Goal: Information Seeking & Learning: Find specific fact

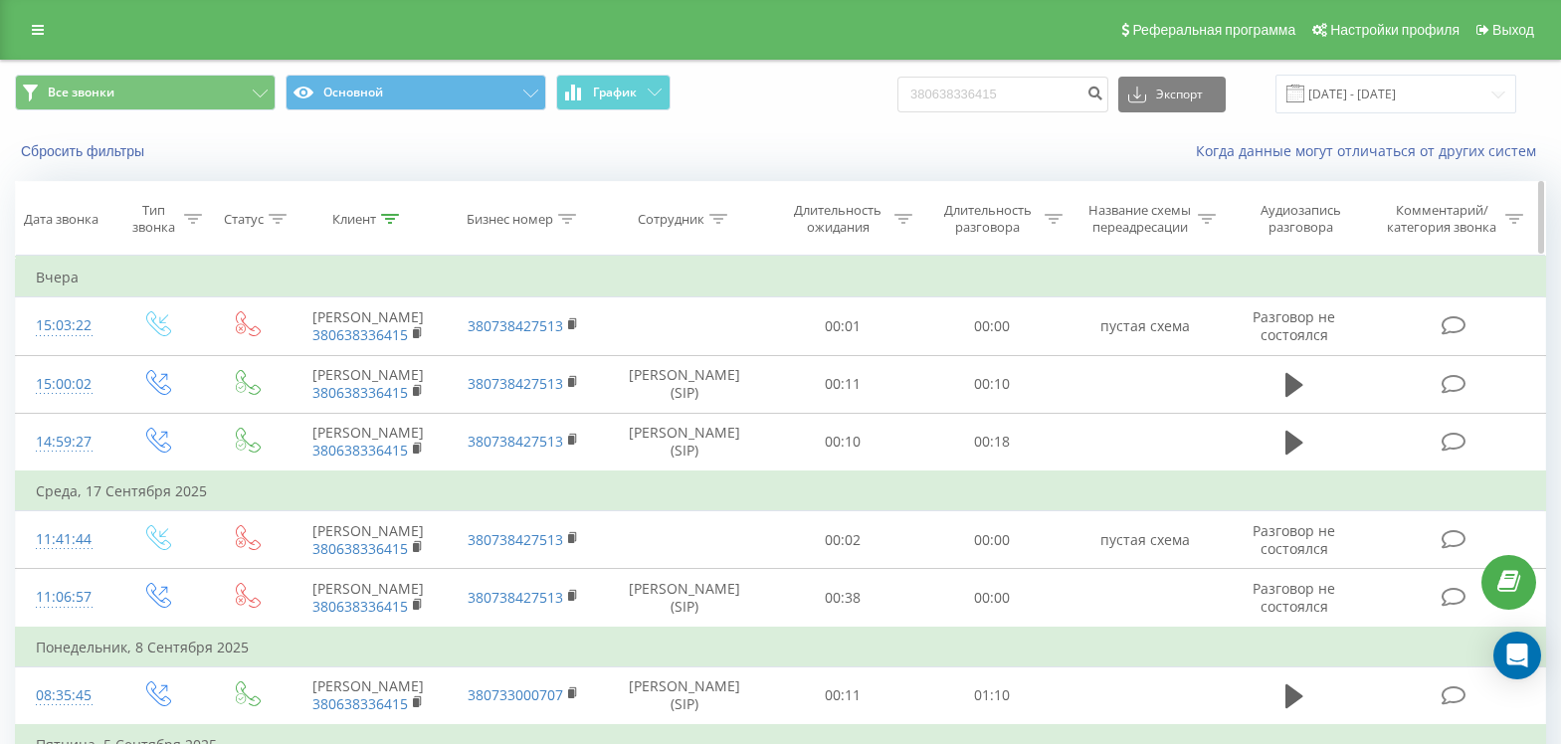
click at [390, 221] on icon at bounding box center [390, 219] width 18 height 10
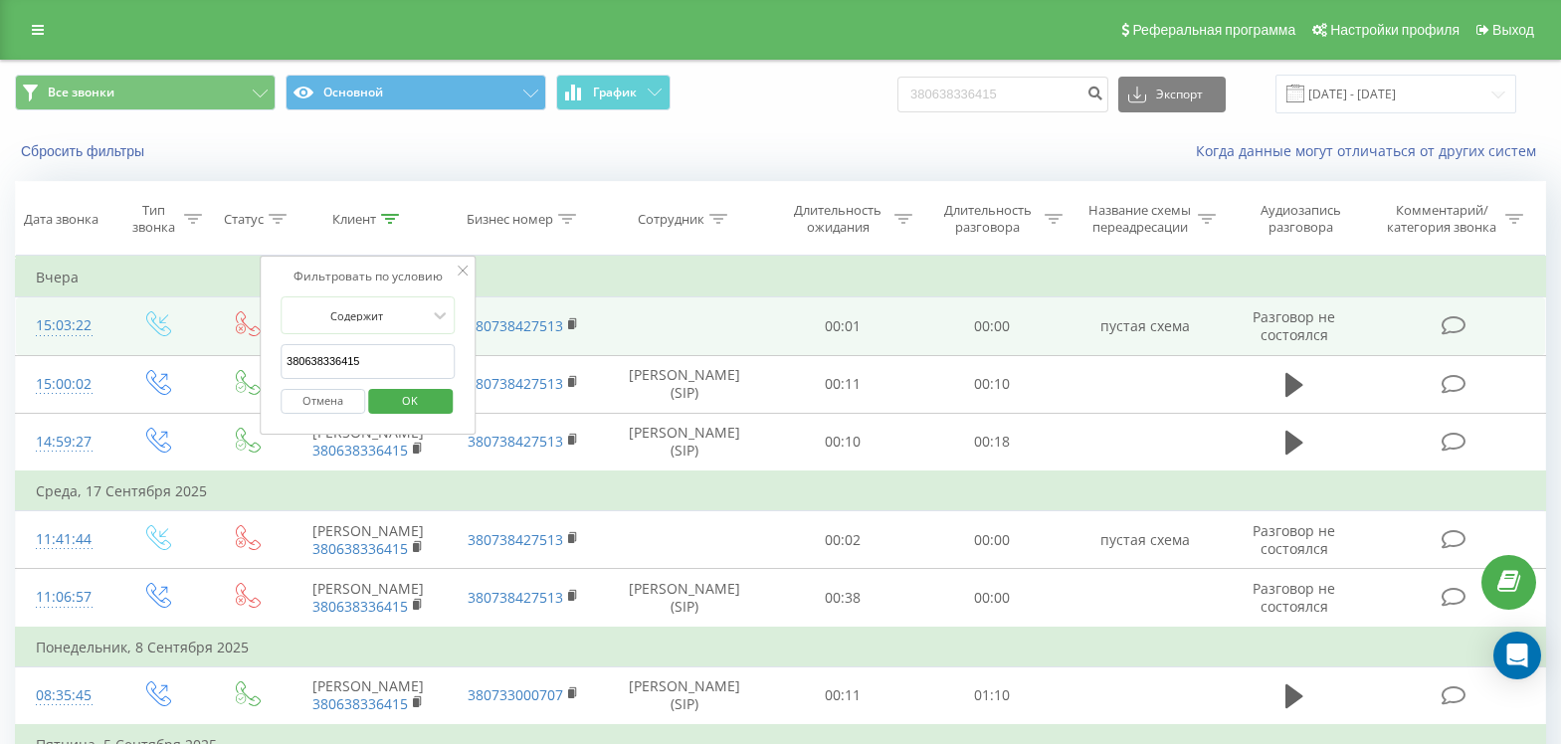
drag, startPoint x: 414, startPoint y: 372, endPoint x: 69, endPoint y: 366, distance: 345.3
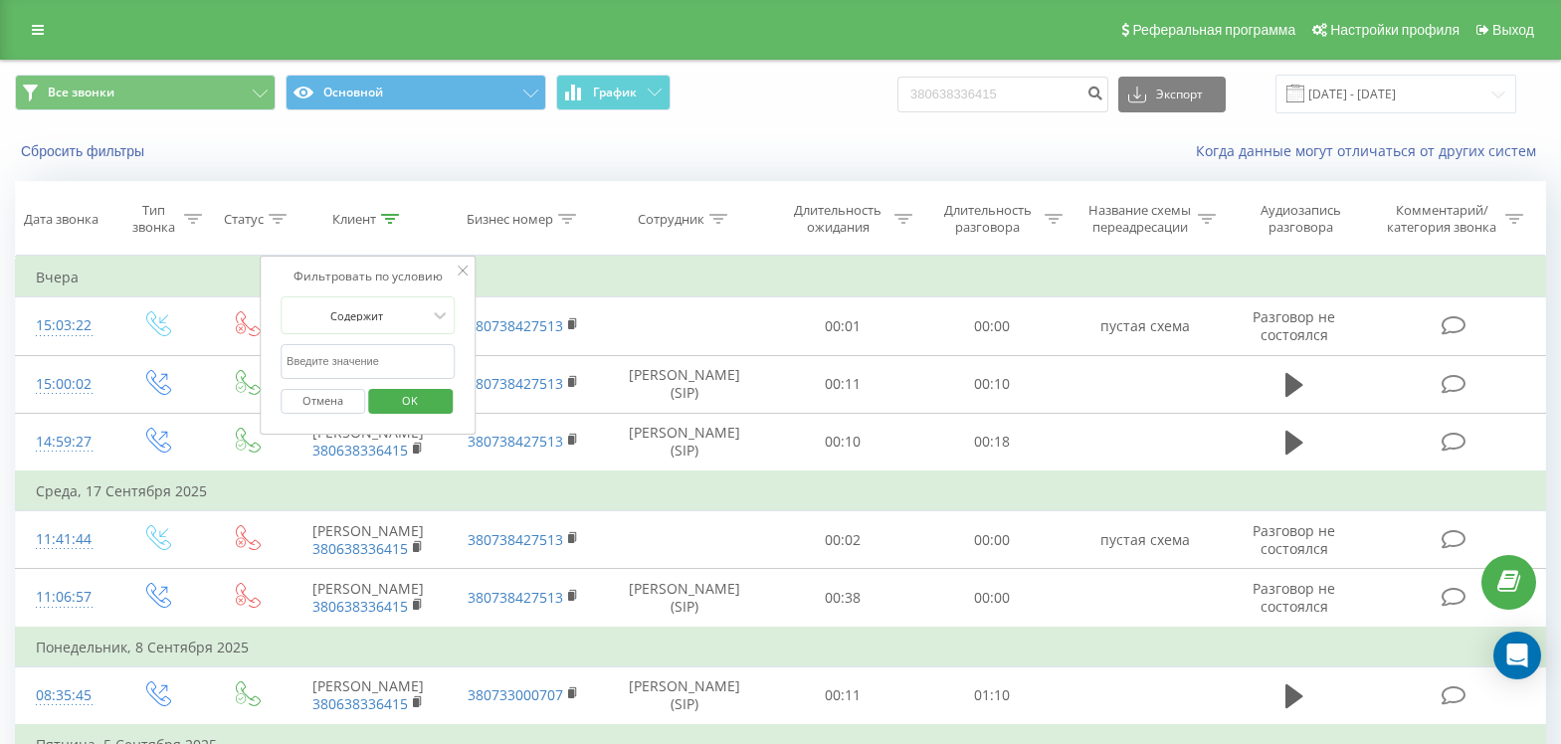
paste input "380967253729"
type input "380967253729"
click button "OK" at bounding box center [410, 401] width 85 height 25
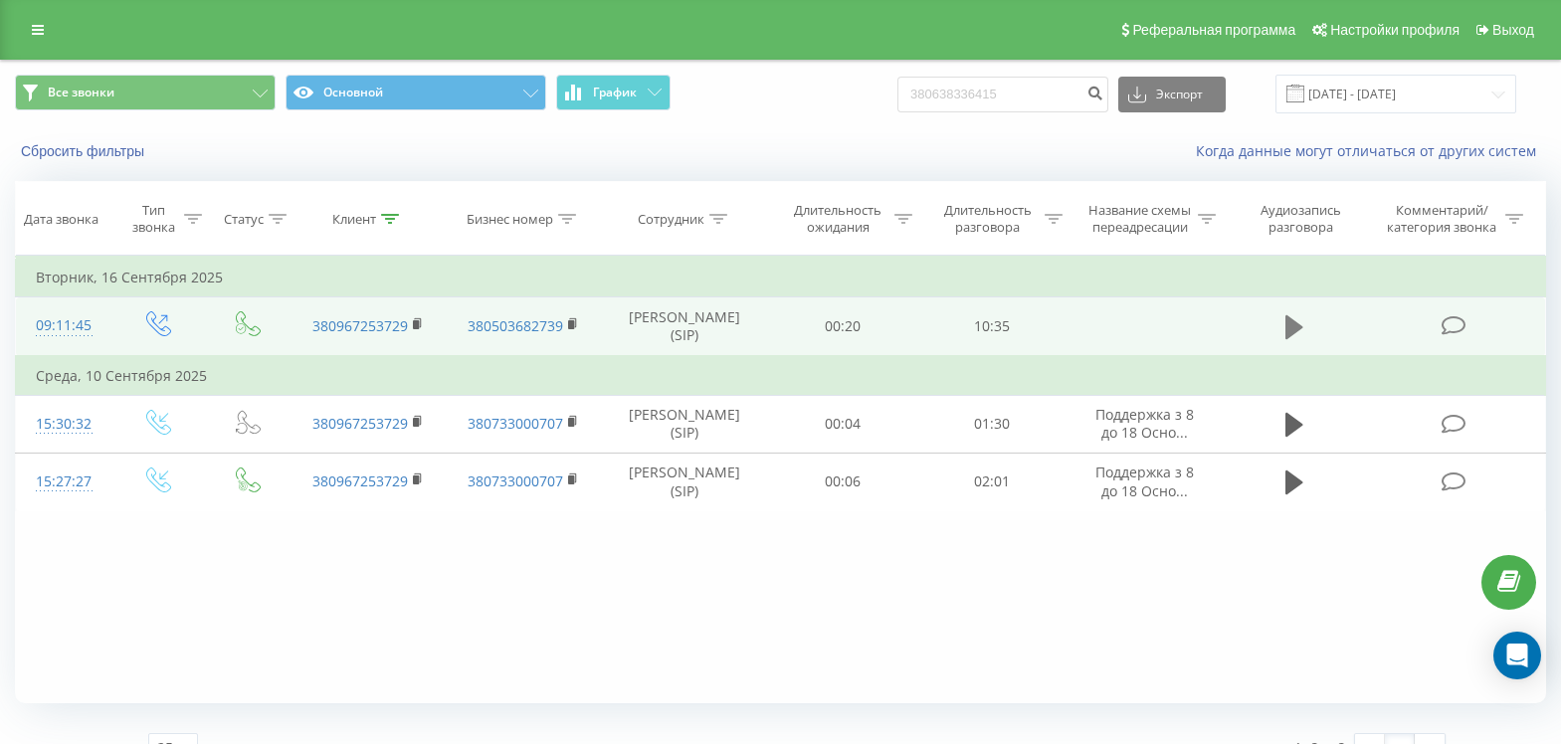
click at [1286, 334] on icon at bounding box center [1295, 327] width 18 height 28
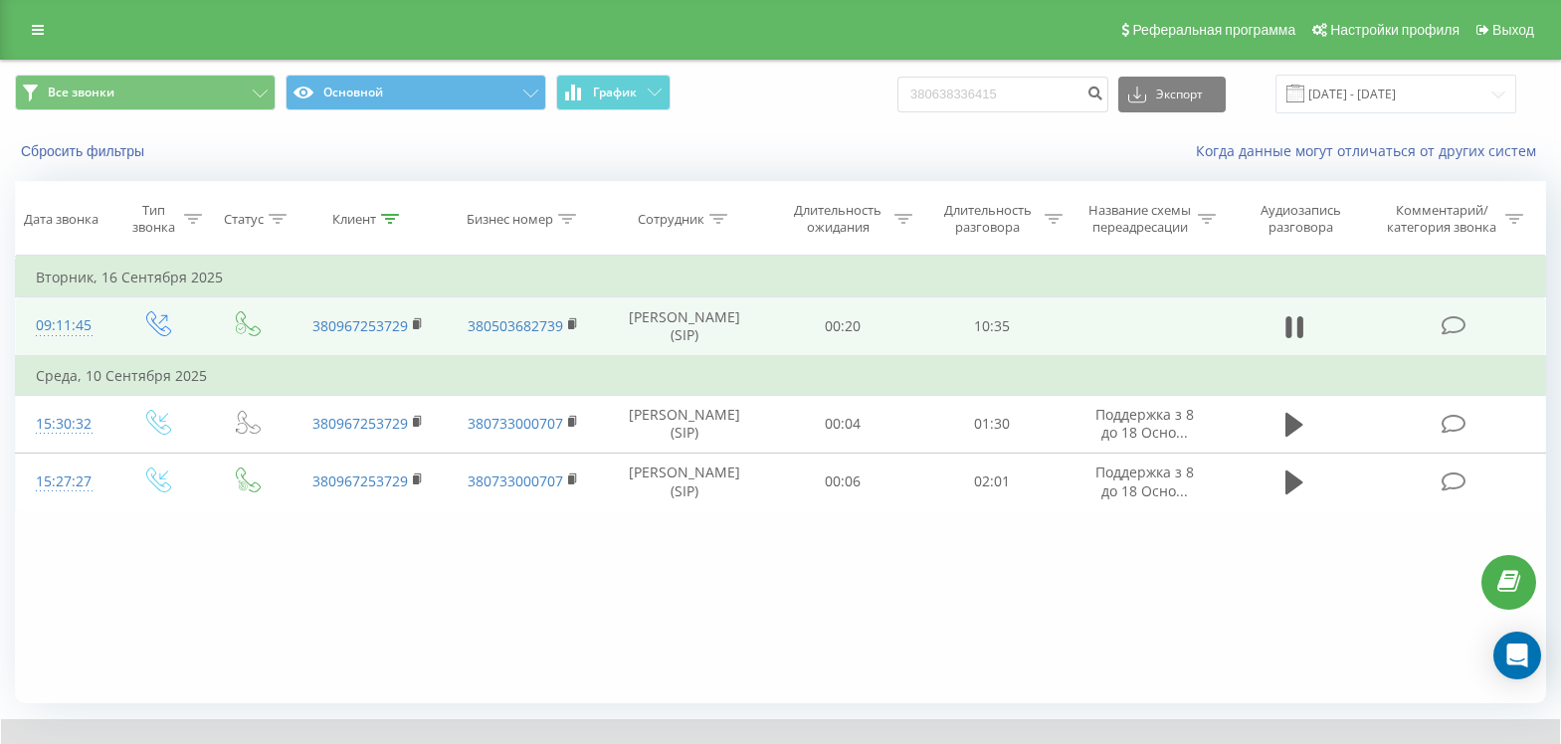
click at [371, 614] on div "Фильтровать по условию Равно Введите значение Отмена OK Фильтровать по условию …" at bounding box center [780, 480] width 1531 height 448
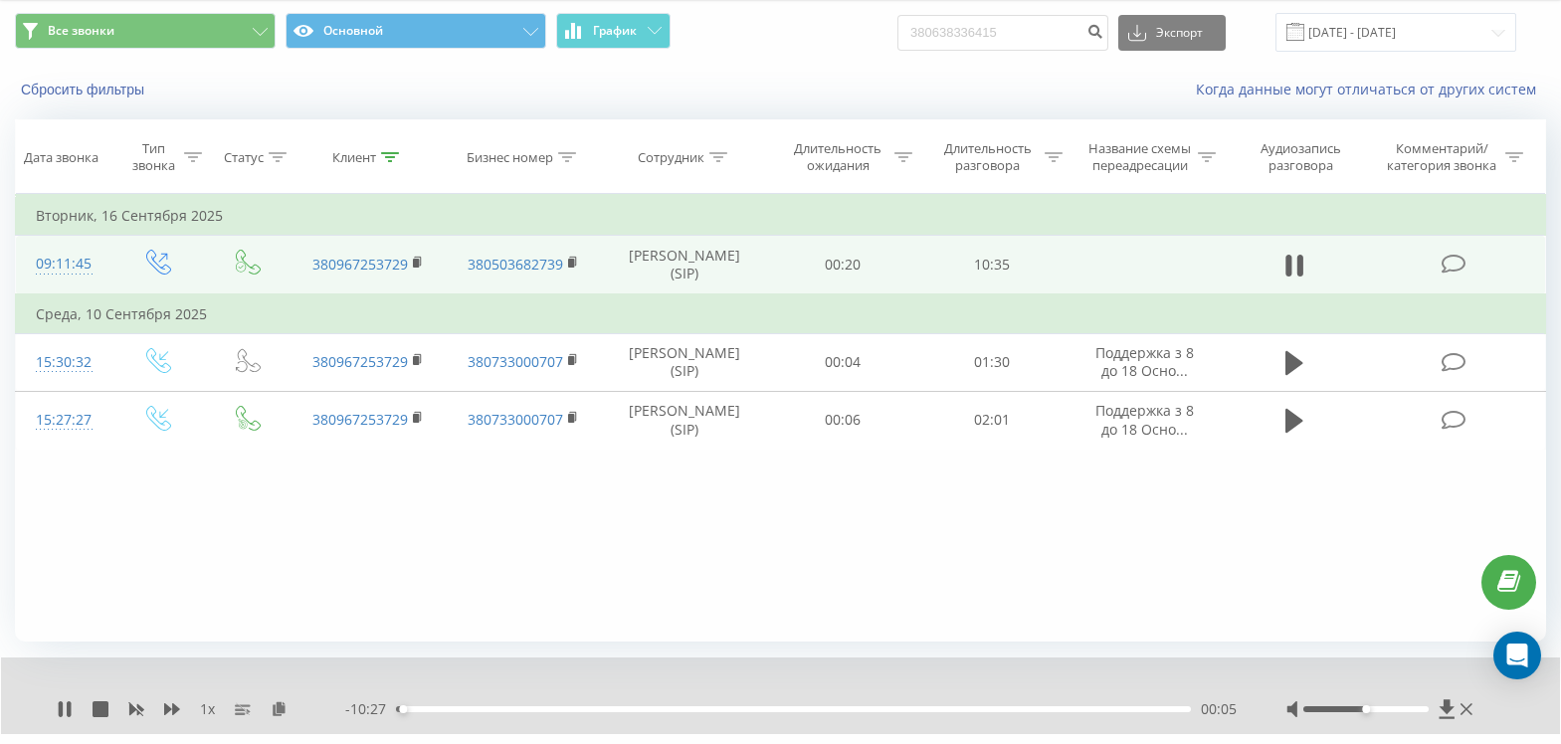
scroll to position [110, 0]
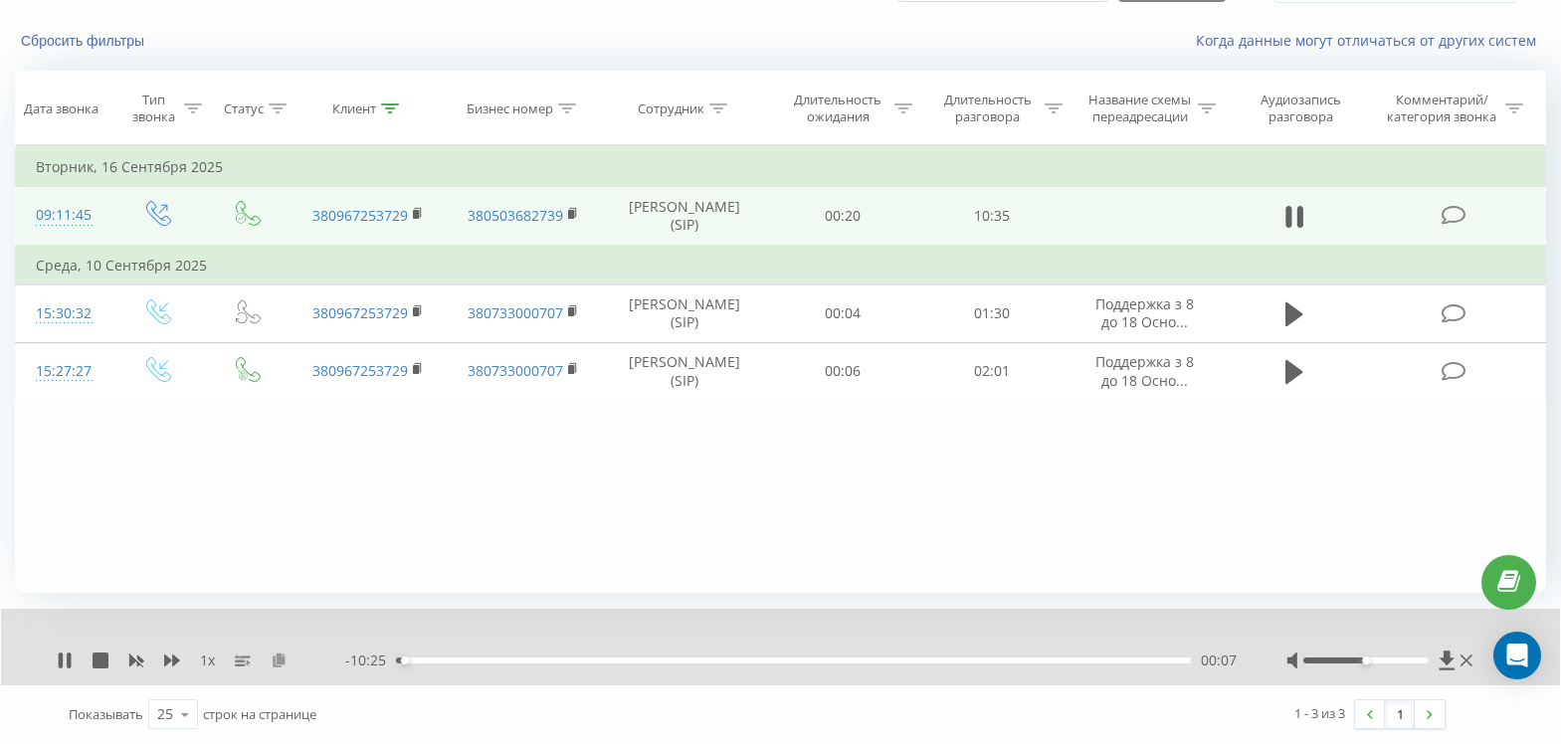
click at [282, 658] on icon at bounding box center [279, 660] width 17 height 14
click at [59, 665] on icon at bounding box center [61, 661] width 4 height 16
click at [387, 112] on icon at bounding box center [390, 108] width 18 height 10
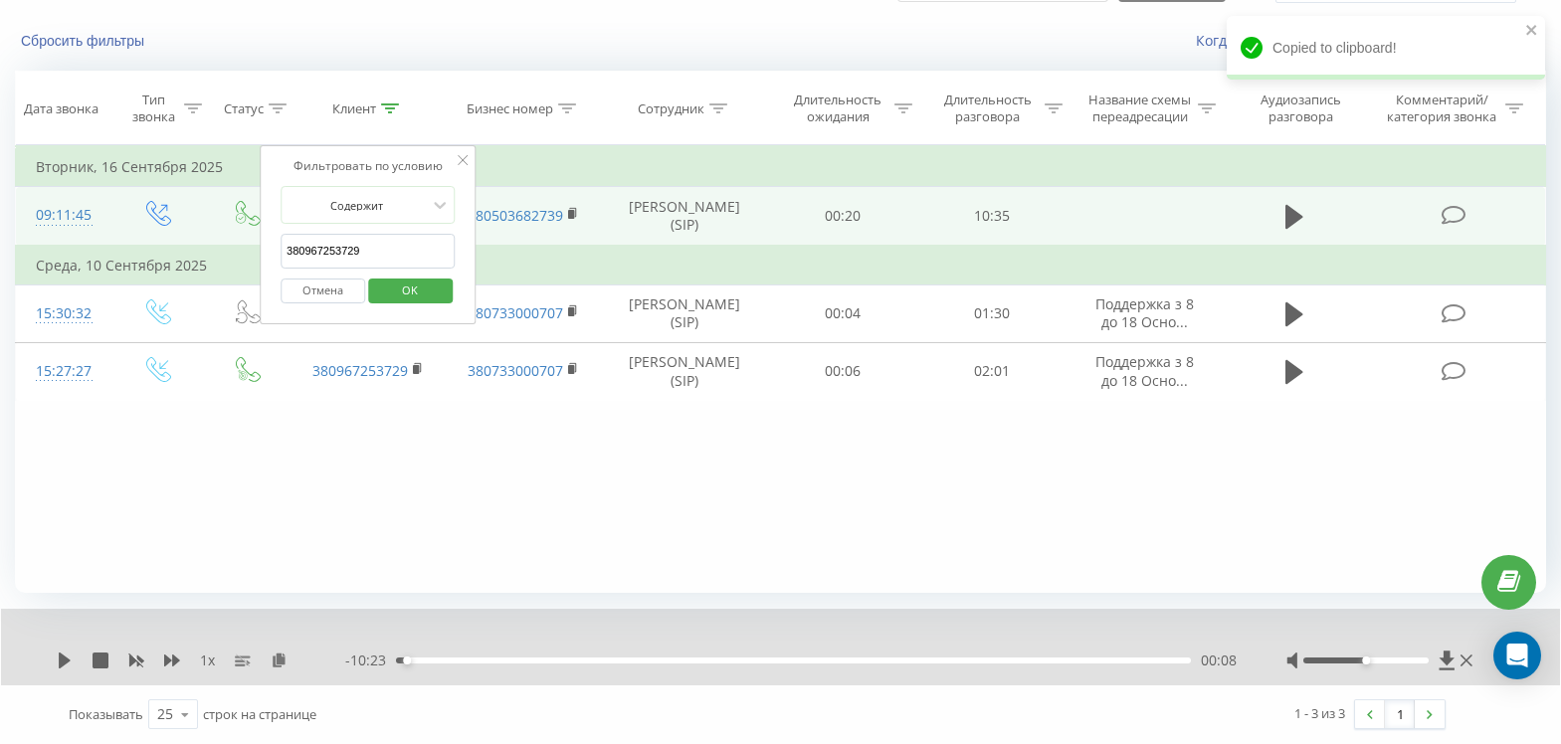
drag, startPoint x: 386, startPoint y: 245, endPoint x: 65, endPoint y: 258, distance: 321.7
click at [65, 258] on table "Фильтровать по условию Равно Введите значение Отмена OK Фильтровать по условию …" at bounding box center [780, 273] width 1531 height 256
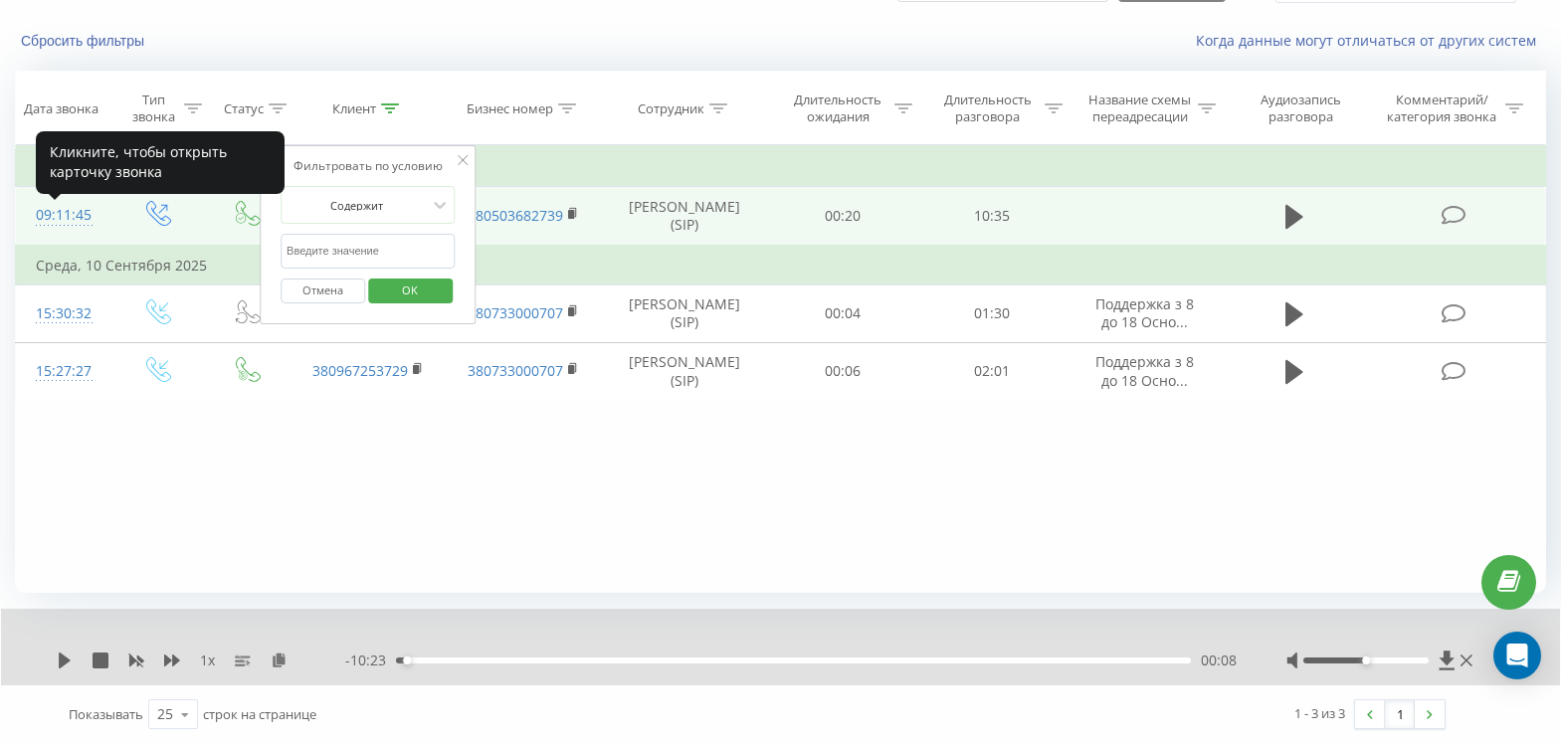
paste input "380986300583"
type input "380986300583"
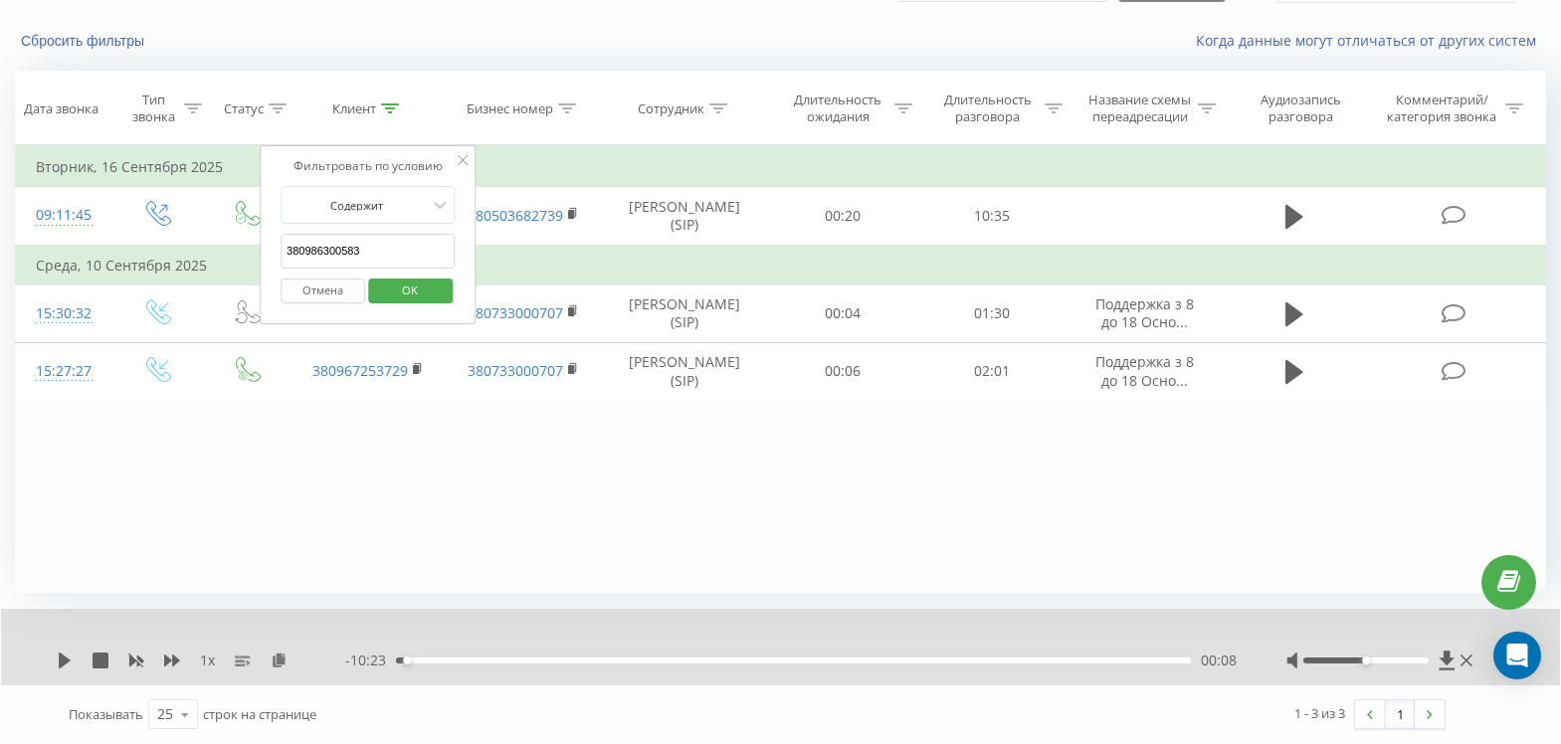
click button "OK" at bounding box center [410, 291] width 85 height 25
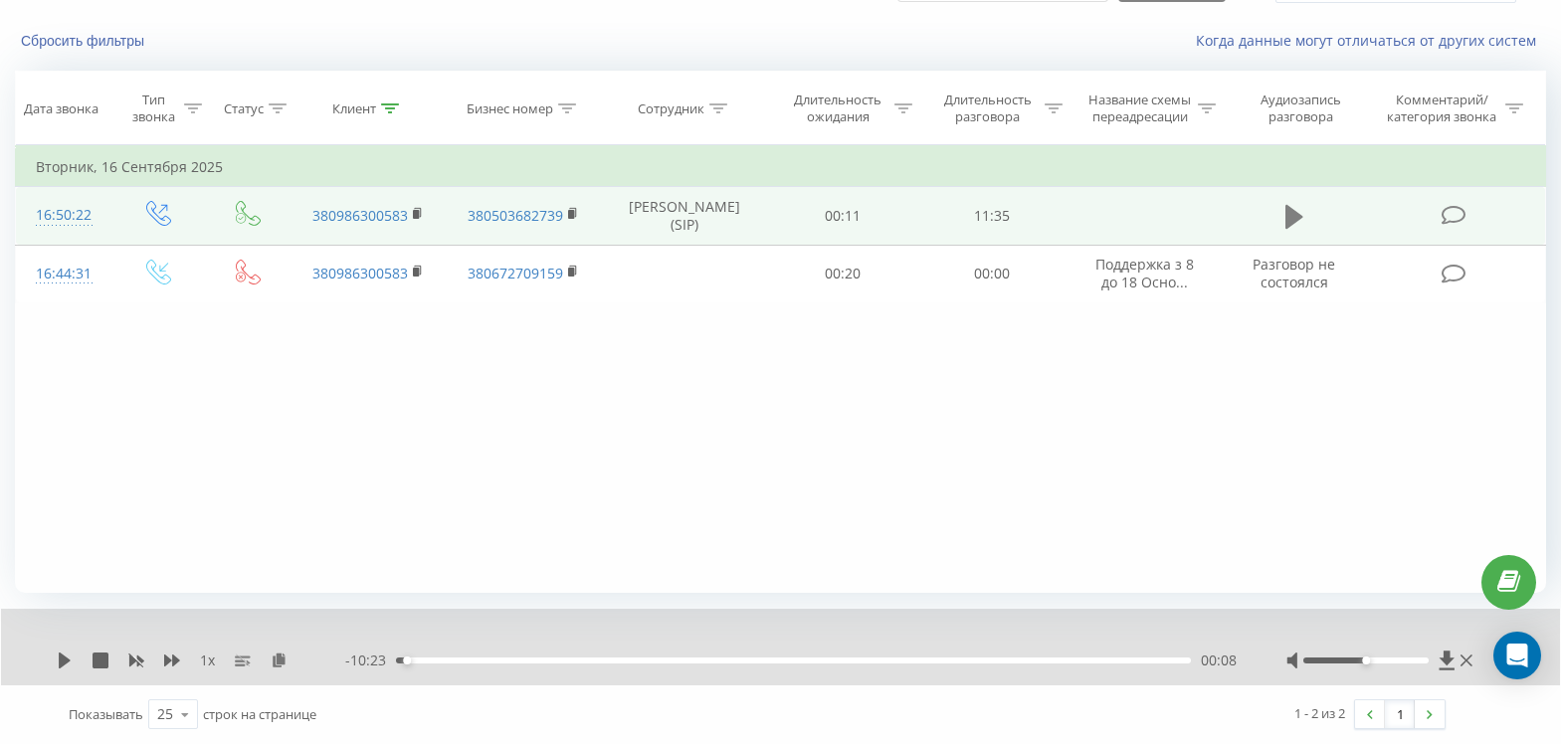
click at [1289, 228] on icon at bounding box center [1295, 217] width 18 height 24
click at [282, 661] on icon at bounding box center [279, 660] width 17 height 14
click at [67, 667] on icon at bounding box center [65, 661] width 16 height 16
click at [400, 106] on div "Клиент" at bounding box center [368, 109] width 155 height 17
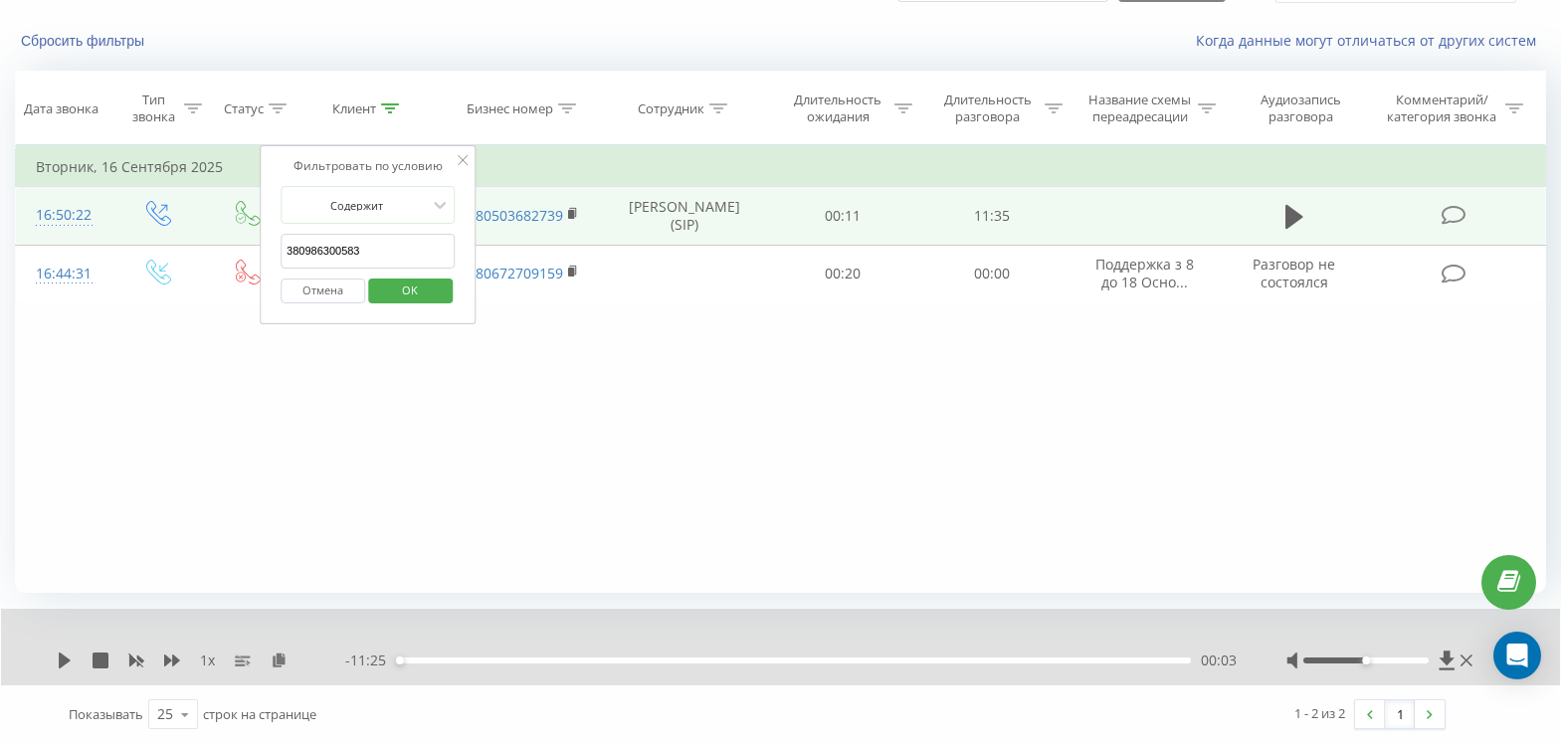
drag, startPoint x: 395, startPoint y: 247, endPoint x: 156, endPoint y: 257, distance: 239.0
click at [156, 257] on table "Фильтровать по условию Равно Введите значение Отмена OK Фильтровать по условию …" at bounding box center [780, 224] width 1531 height 158
paste input "380985991810"
type input "380985991810"
click button "OK" at bounding box center [410, 291] width 85 height 25
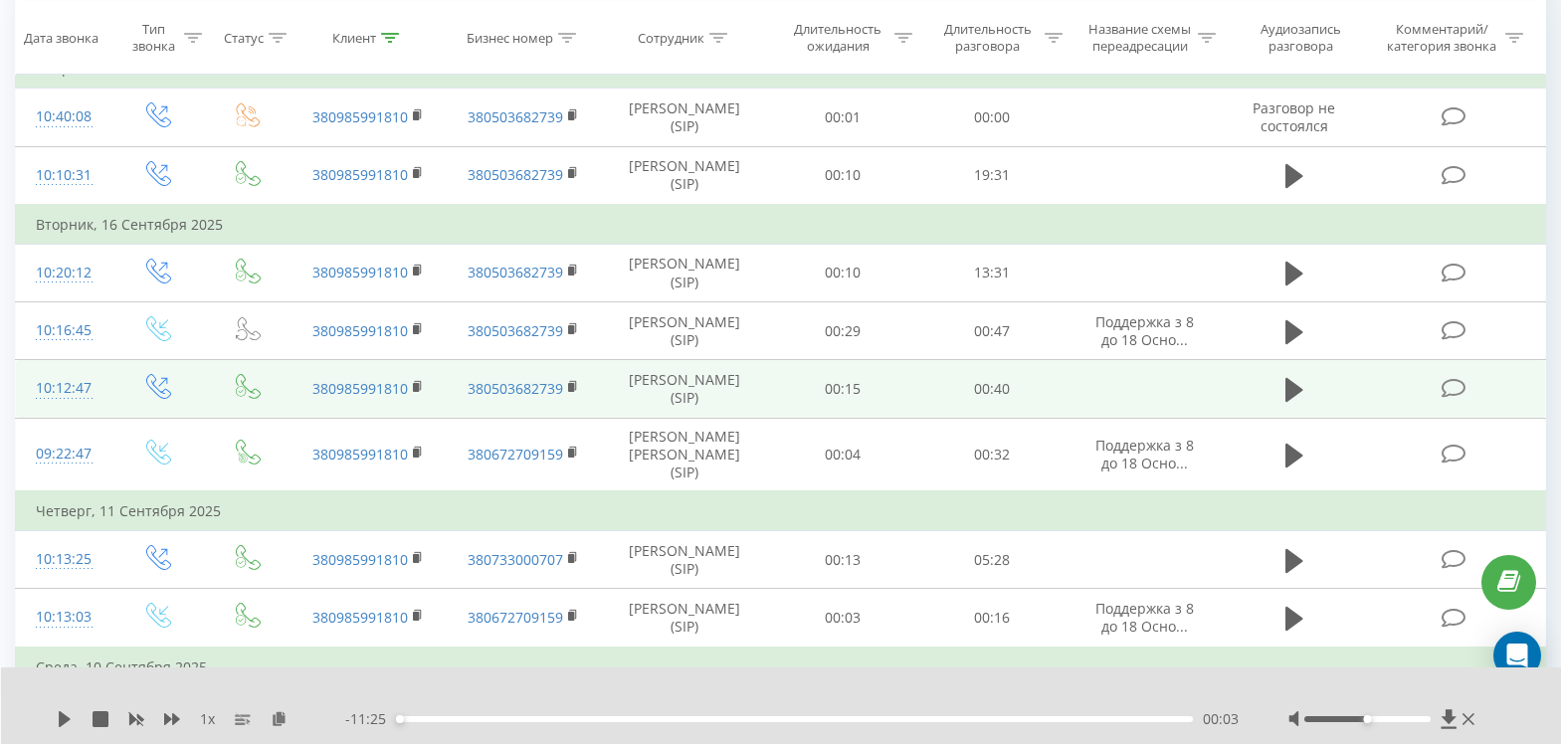
scroll to position [210, 0]
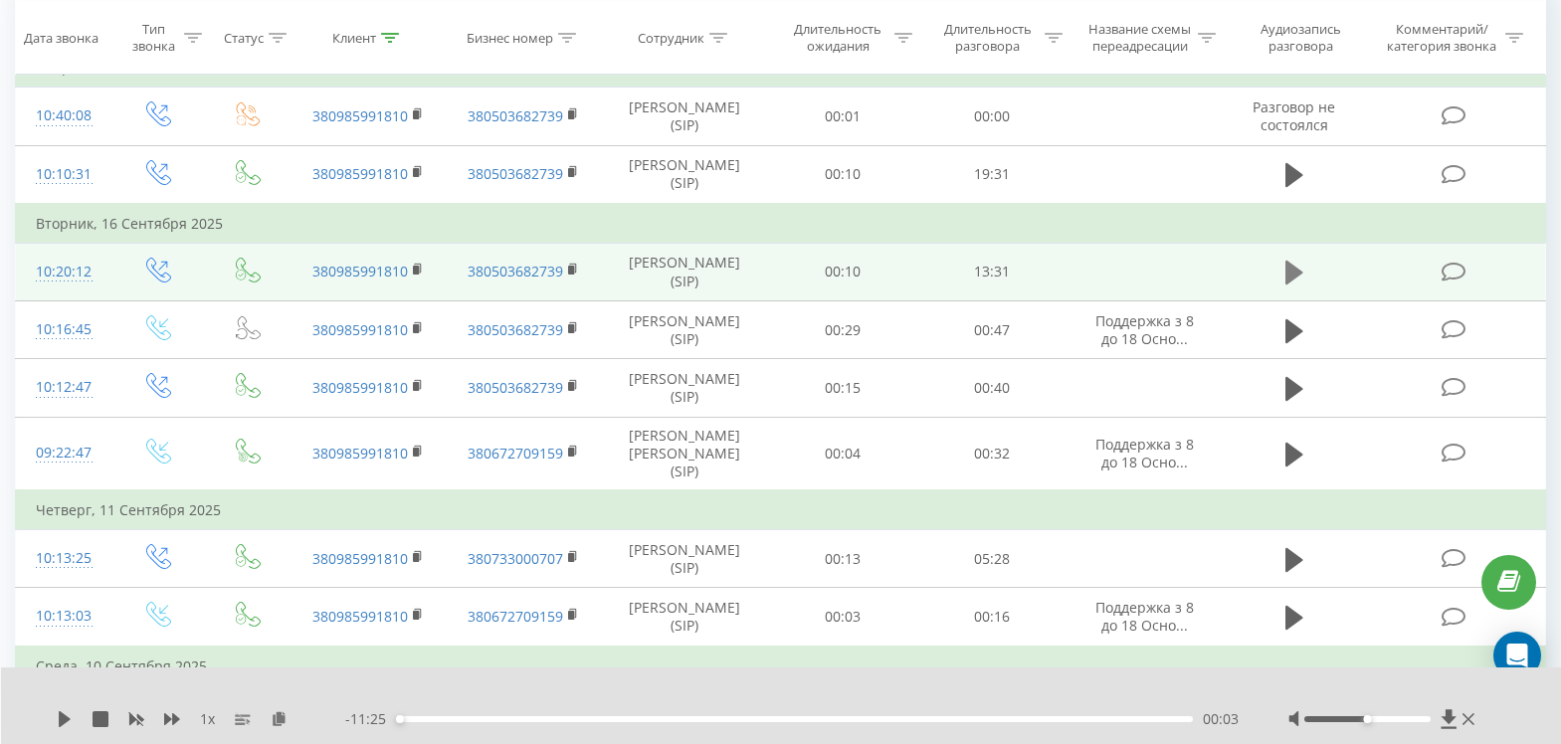
click at [1300, 285] on icon at bounding box center [1295, 273] width 18 height 24
click at [60, 721] on icon at bounding box center [61, 719] width 4 height 16
click at [282, 719] on icon at bounding box center [279, 718] width 17 height 14
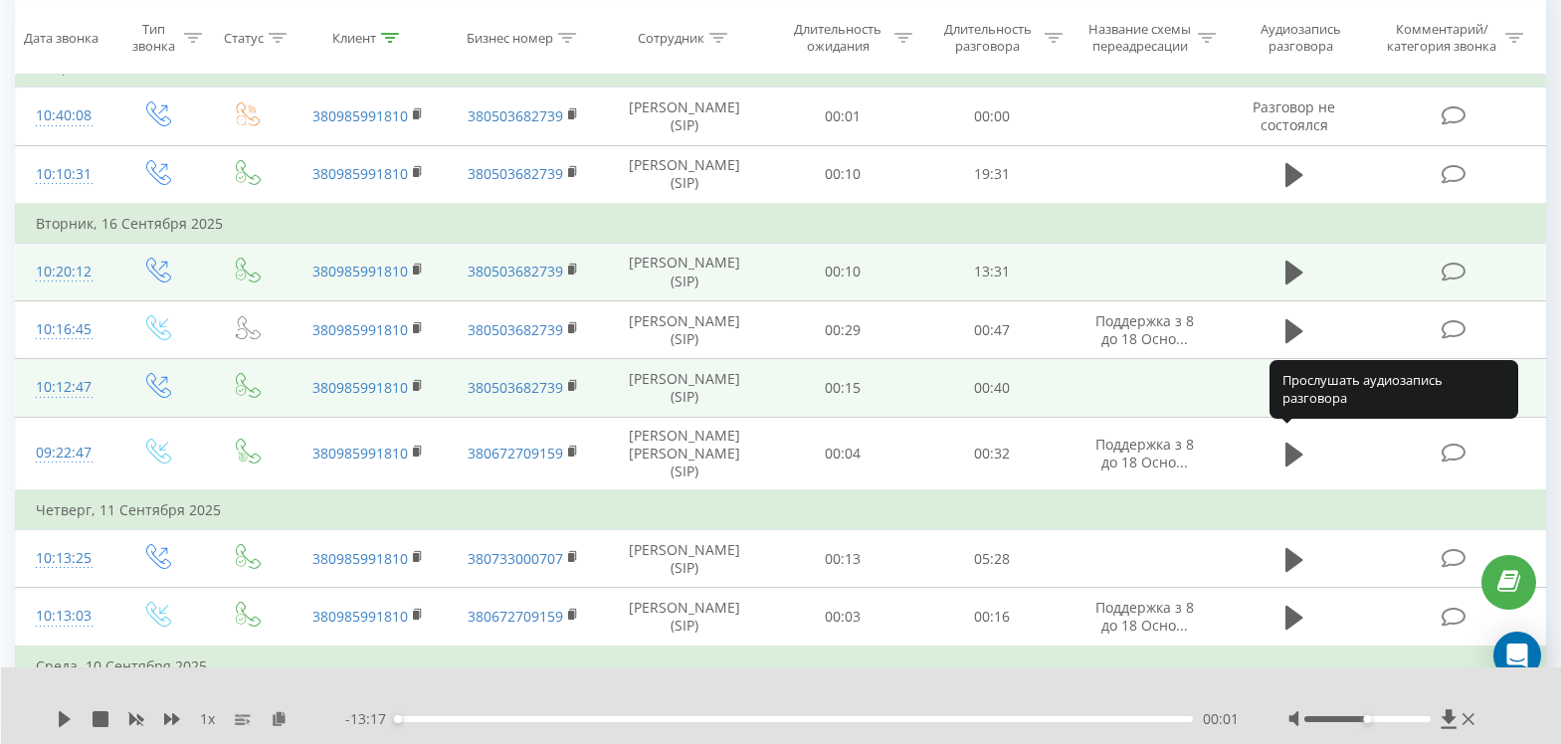
click at [1297, 401] on icon at bounding box center [1295, 389] width 18 height 24
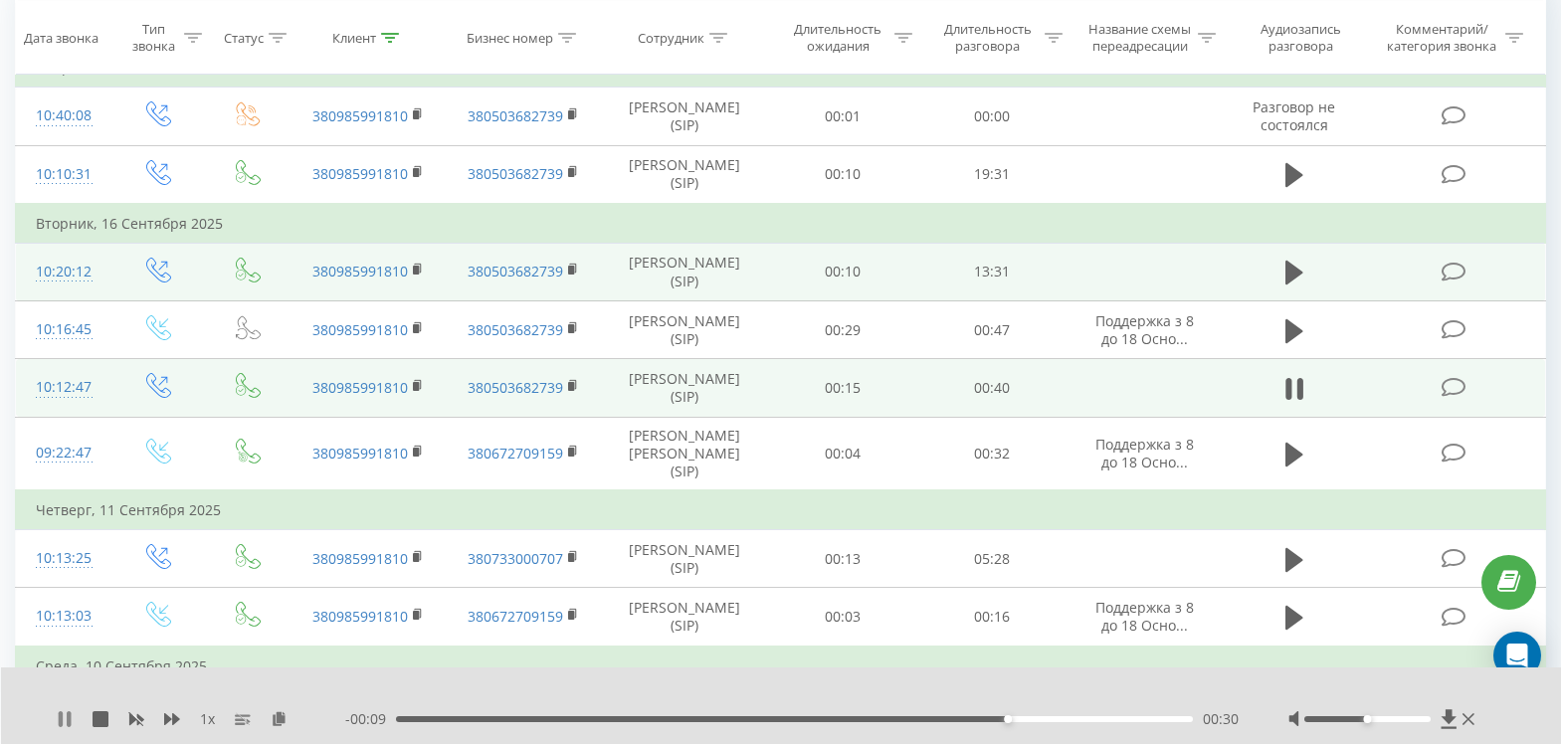
click at [66, 715] on icon at bounding box center [65, 719] width 16 height 16
click at [278, 718] on icon at bounding box center [279, 718] width 17 height 14
